Goal: Information Seeking & Learning: Learn about a topic

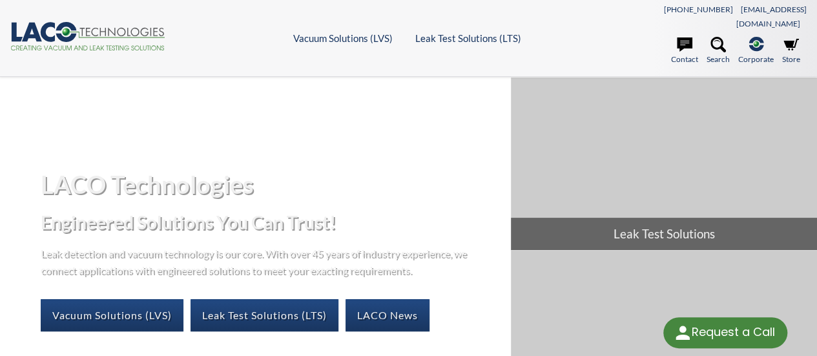
select select "语言翻译微件"
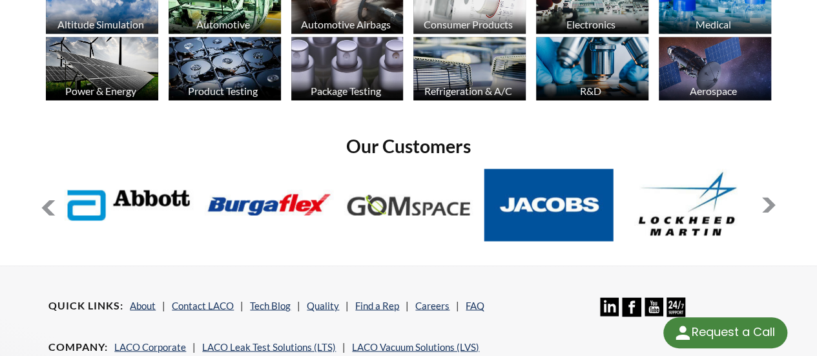
scroll to position [1034, 0]
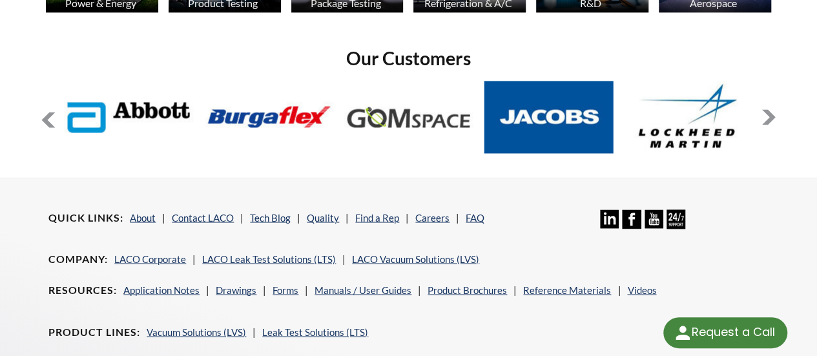
click at [761, 109] on button at bounding box center [769, 117] width 16 height 16
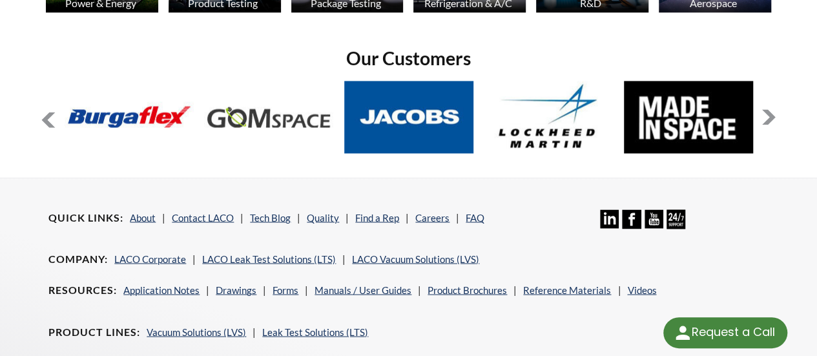
click at [764, 109] on button at bounding box center [769, 117] width 16 height 16
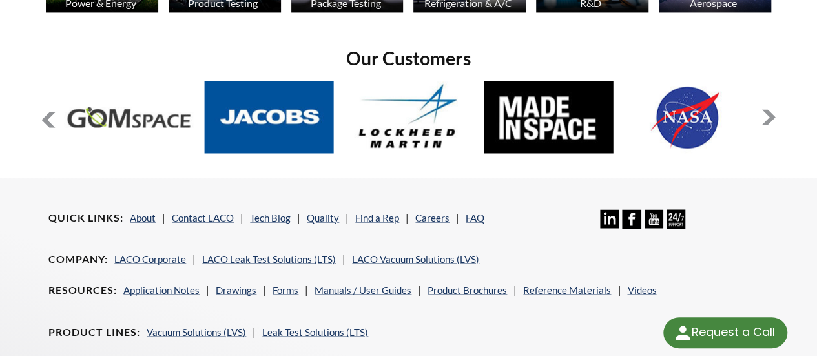
click at [764, 109] on button at bounding box center [769, 117] width 16 height 16
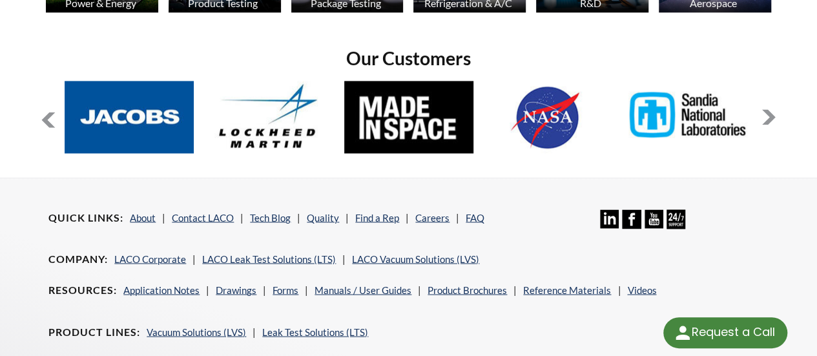
click at [764, 109] on button at bounding box center [769, 117] width 16 height 16
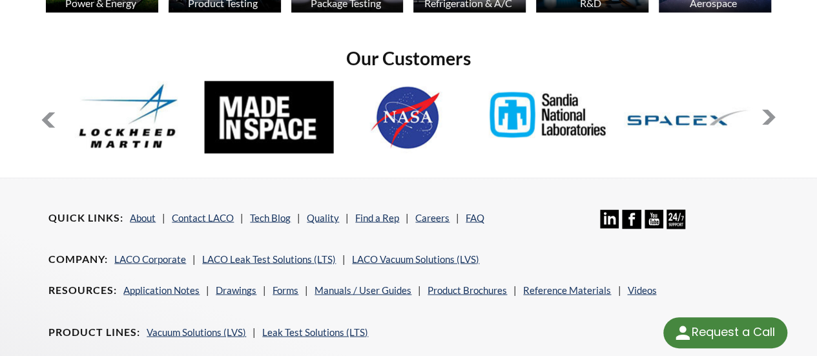
click at [764, 109] on button at bounding box center [769, 117] width 16 height 16
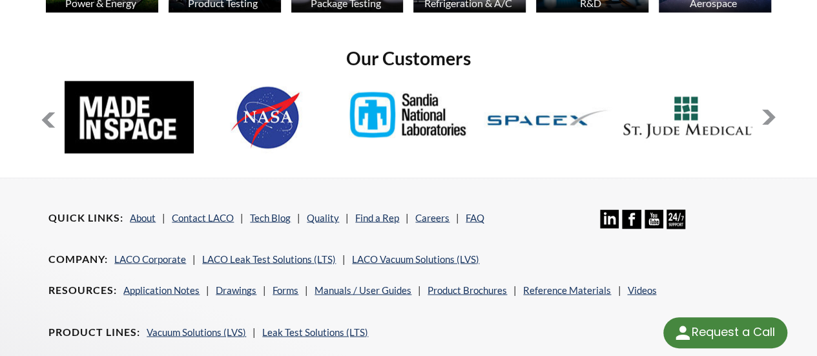
click at [764, 109] on button at bounding box center [769, 117] width 16 height 16
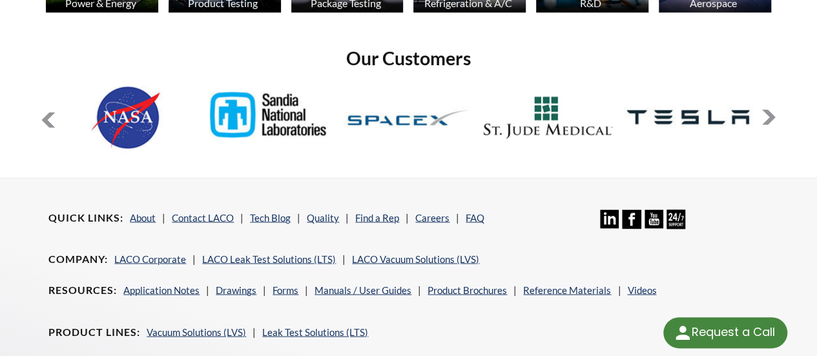
click at [764, 109] on button at bounding box center [769, 117] width 16 height 16
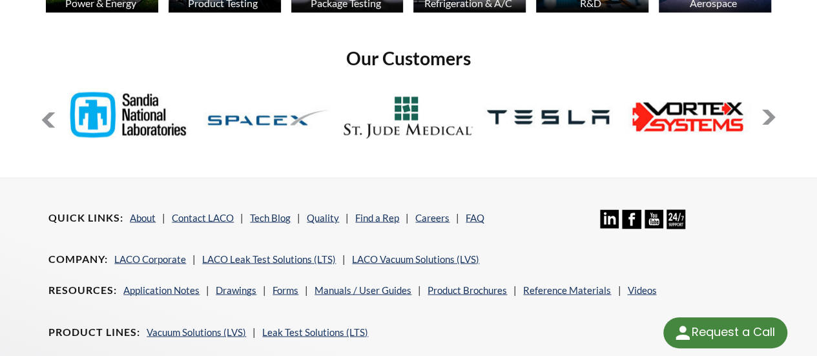
click at [764, 109] on button at bounding box center [769, 117] width 16 height 16
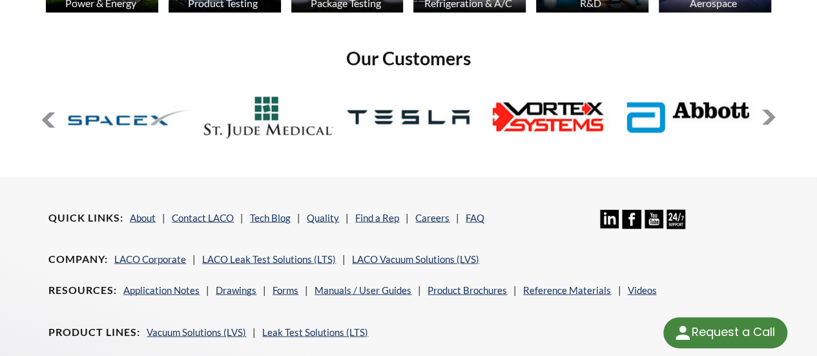
click at [764, 109] on button at bounding box center [769, 117] width 16 height 16
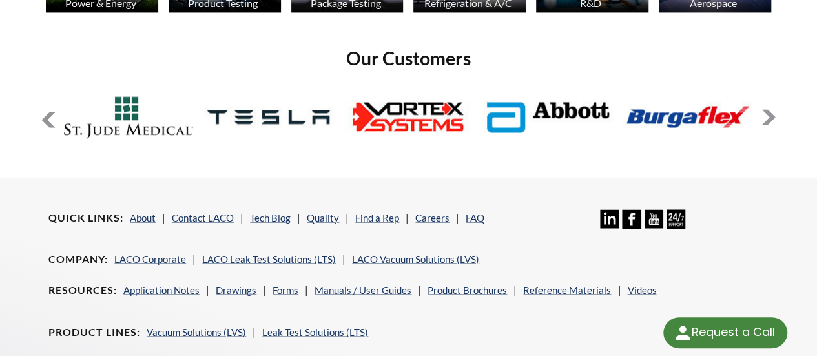
click at [764, 109] on button at bounding box center [769, 117] width 16 height 16
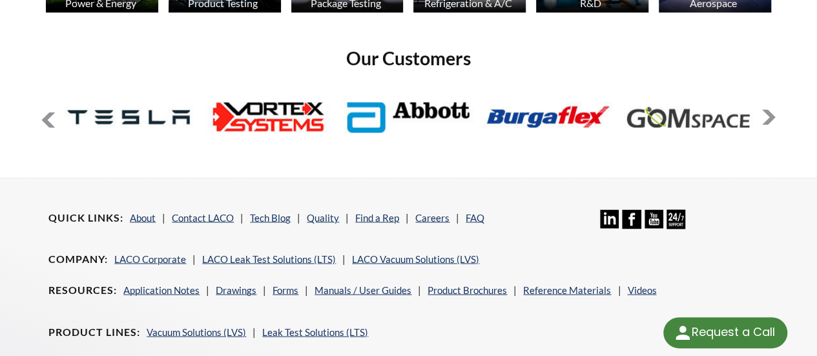
click at [764, 109] on button at bounding box center [769, 117] width 16 height 16
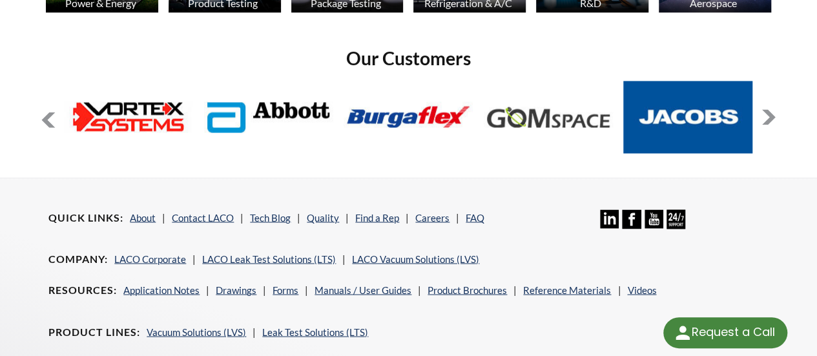
click at [764, 109] on button at bounding box center [769, 117] width 16 height 16
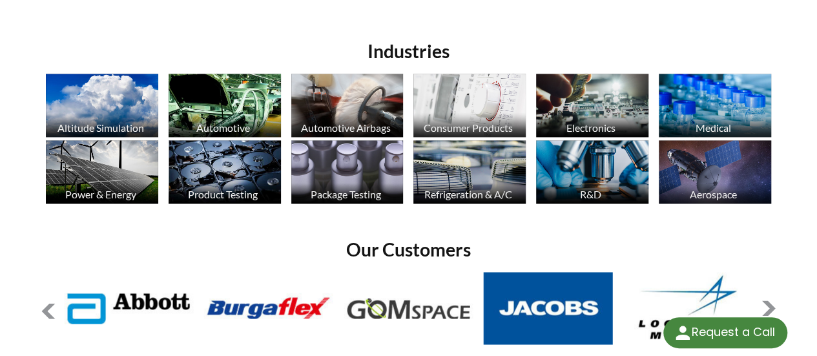
scroll to position [942, 0]
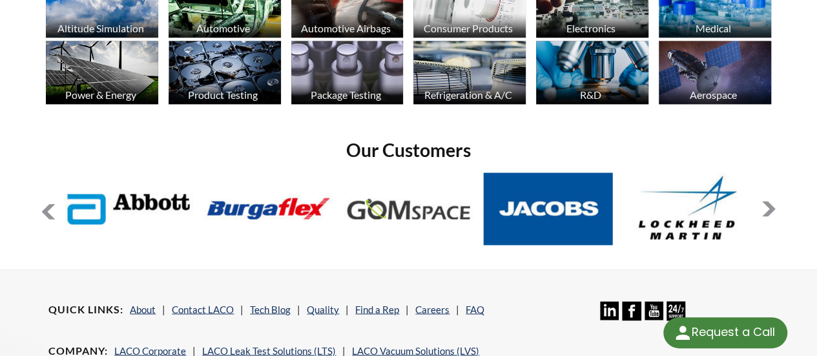
click at [613, 301] on icon at bounding box center [609, 310] width 19 height 19
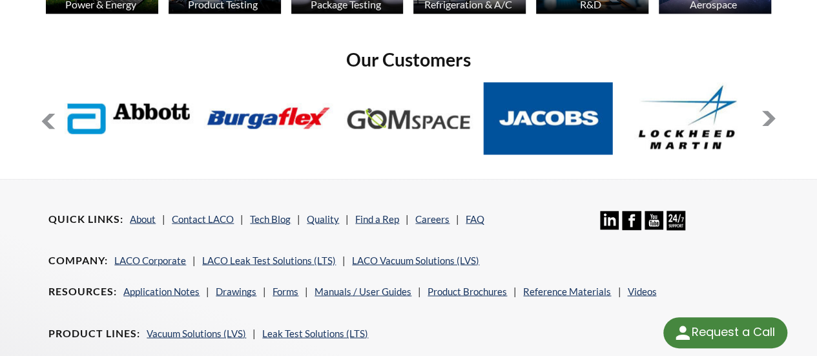
scroll to position [1034, 0]
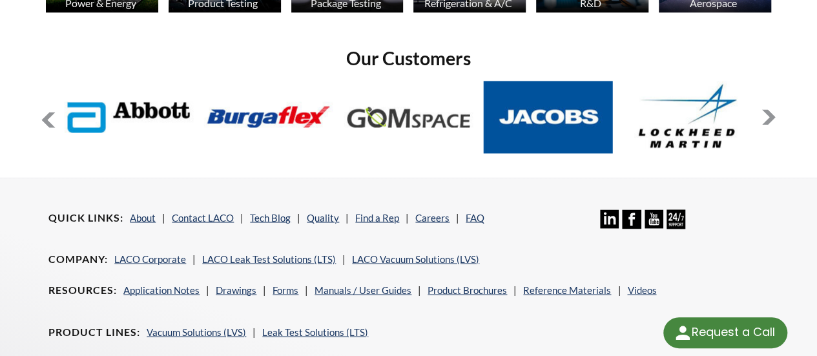
click at [636, 209] on icon at bounding box center [631, 218] width 19 height 19
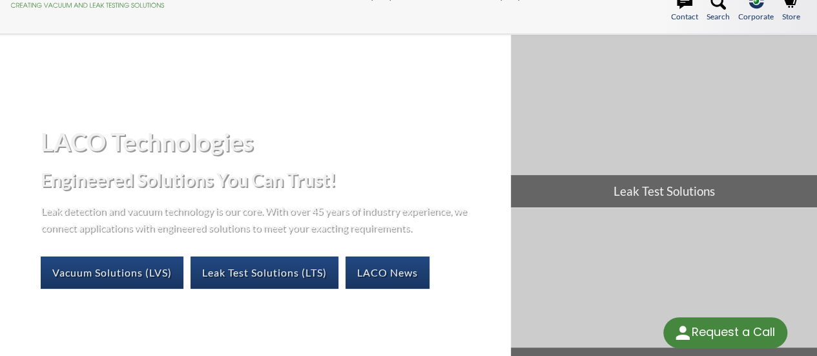
scroll to position [0, 0]
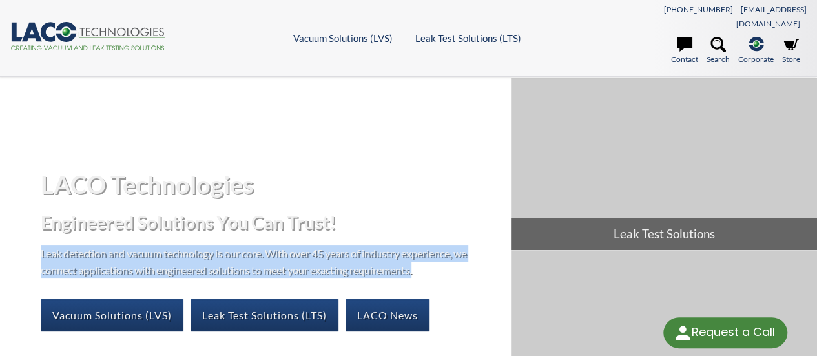
drag, startPoint x: 38, startPoint y: 235, endPoint x: 433, endPoint y: 261, distance: 395.7
click at [433, 261] on div "LACO Technologies Engineered Solutions You Can Trust! Leak detection and vacuum…" at bounding box center [255, 249] width 511 height 183
click at [376, 223] on div "LACO Technologies Engineered Solutions You Can Trust! Leak detection and vacuum…" at bounding box center [255, 249] width 511 height 183
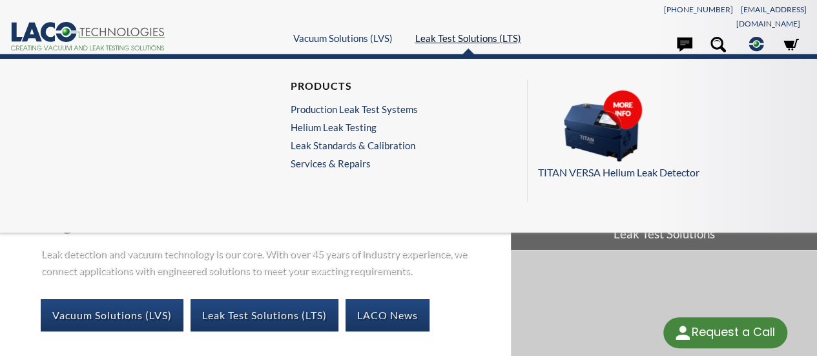
click at [477, 32] on link "Leak Test Solutions (LTS)" at bounding box center [468, 38] width 106 height 12
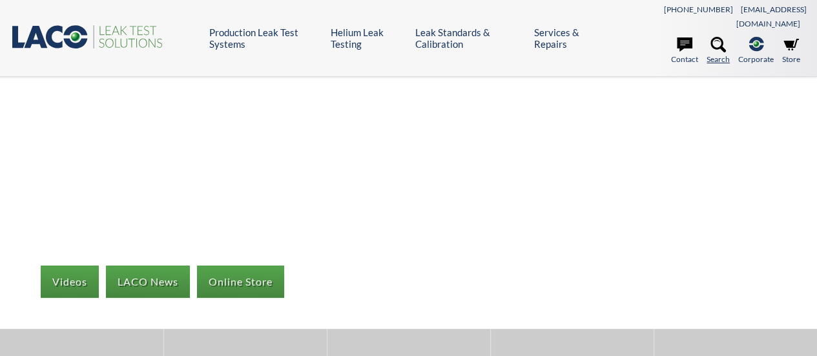
select select "语言翻译微件"
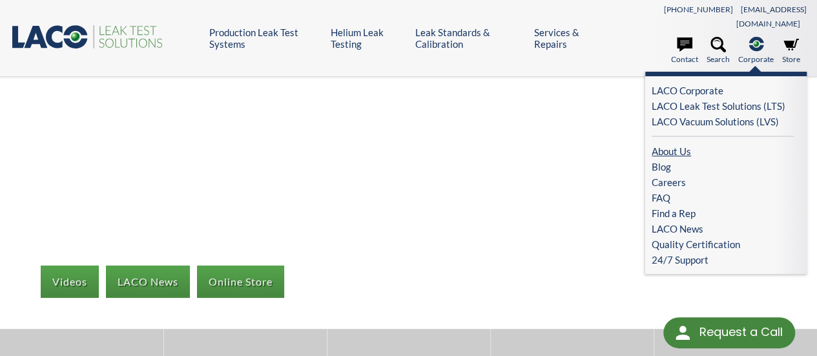
click at [673, 143] on link "About Us" at bounding box center [723, 151] width 142 height 16
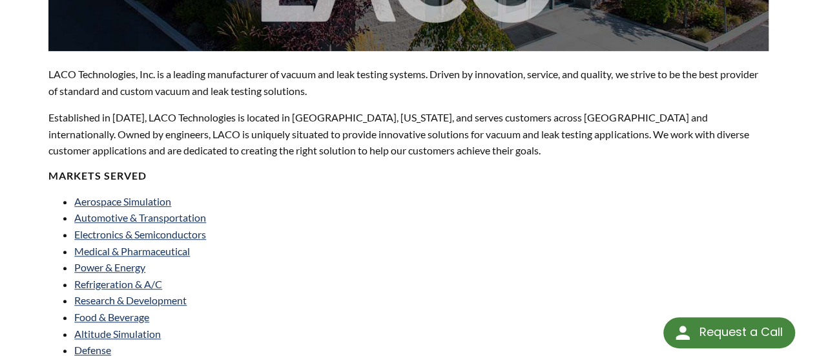
scroll to position [323, 0]
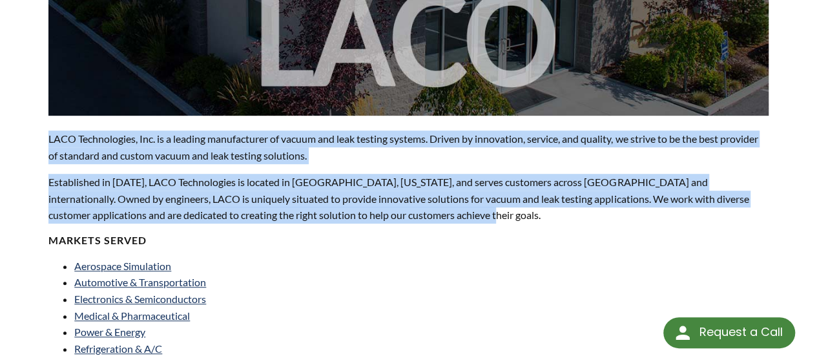
drag, startPoint x: 44, startPoint y: 123, endPoint x: 433, endPoint y: 202, distance: 397.0
click at [433, 202] on div "LACO Technologies, Inc. is a leading manufacturer of vacuum and leak testing sy…" at bounding box center [409, 359] width 736 height 1062
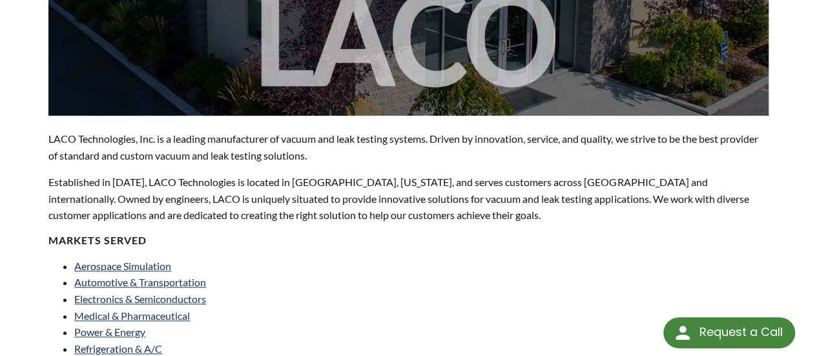
click at [509, 237] on div "LACO Technologies, Inc. is a leading manufacturer of vacuum and leak testing sy…" at bounding box center [408, 354] width 720 height 1052
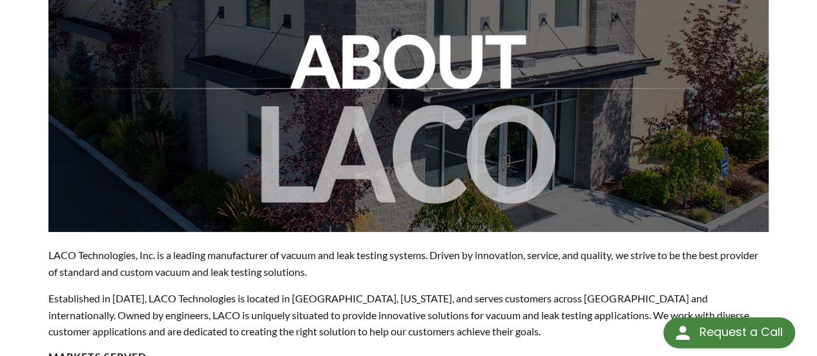
scroll to position [255, 0]
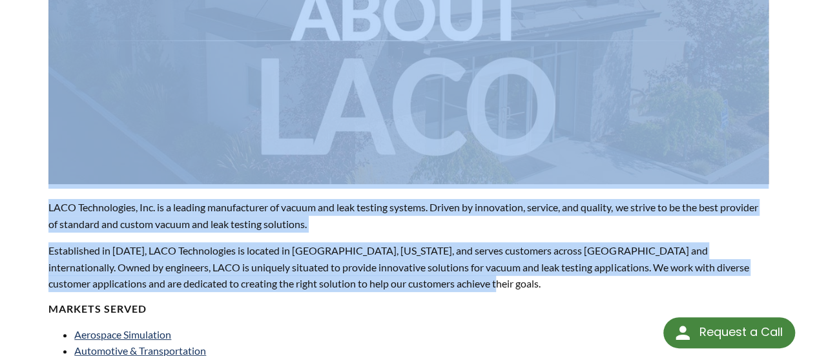
drag, startPoint x: 446, startPoint y: 275, endPoint x: 40, endPoint y: 183, distance: 416.0
